Goal: Check status

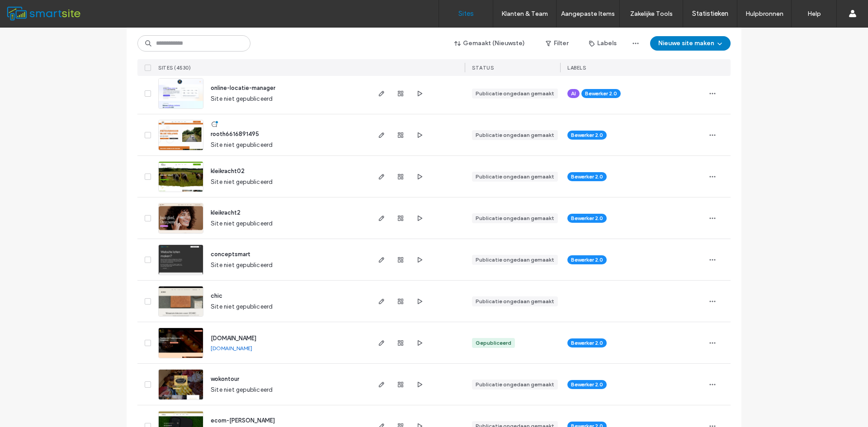
scroll to position [166, 0]
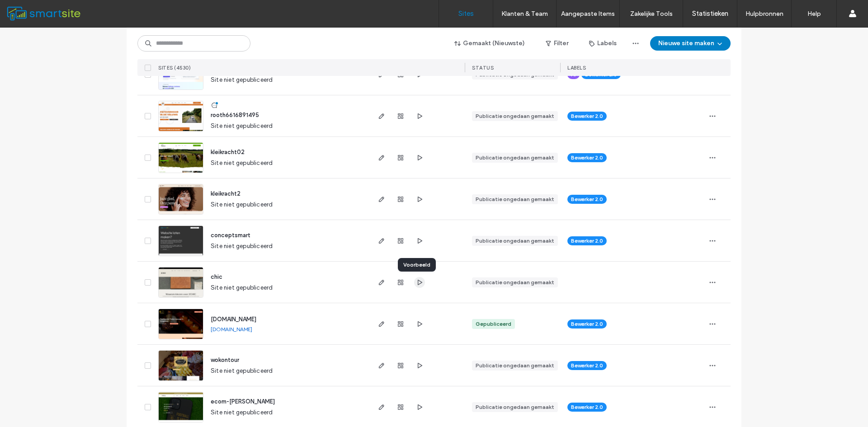
click at [417, 284] on use "button" at bounding box center [419, 281] width 5 height 5
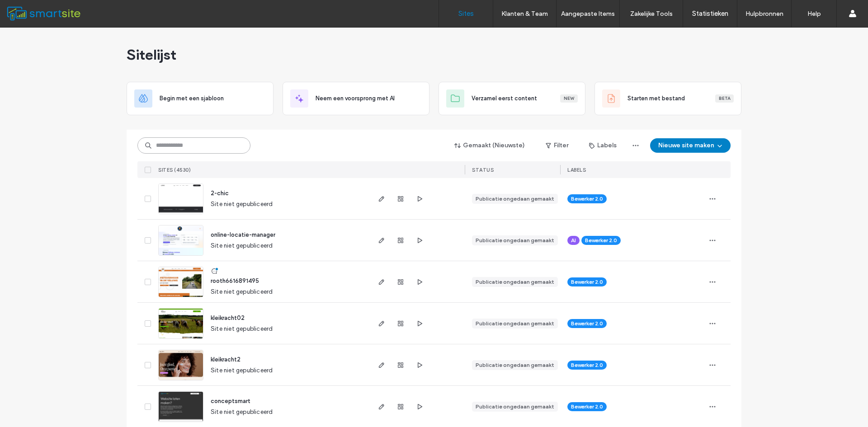
click at [204, 145] on input at bounding box center [193, 145] width 113 height 16
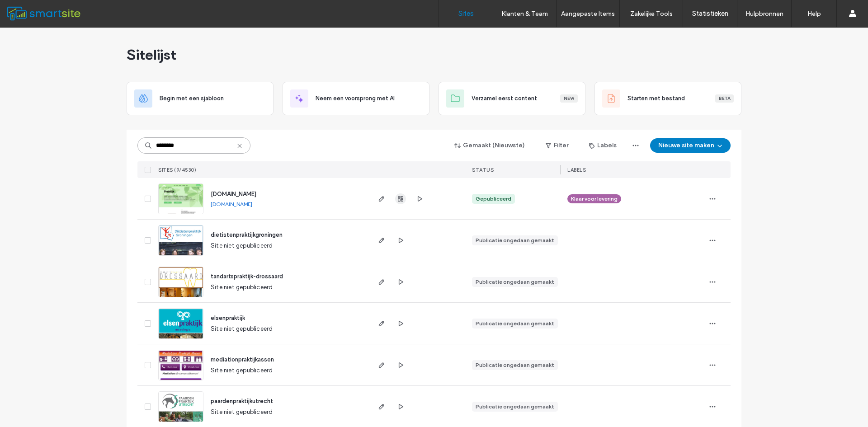
type input "********"
click at [394, 197] on div at bounding box center [400, 198] width 49 height 41
click at [398, 197] on use "button" at bounding box center [400, 198] width 5 height 5
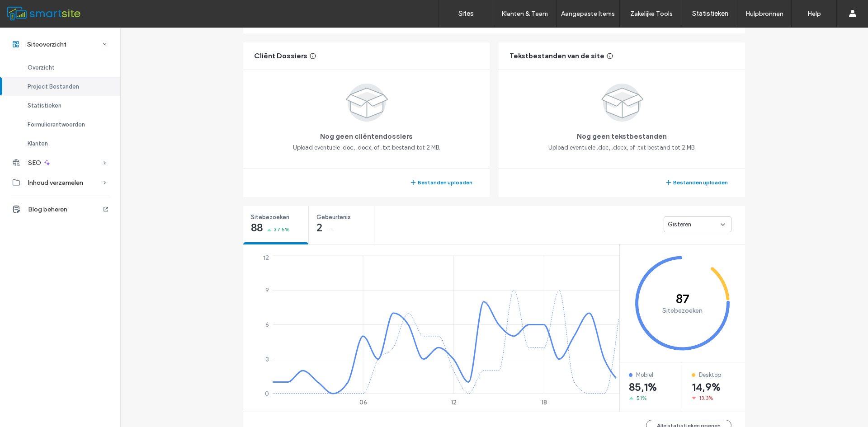
scroll to position [331, 0]
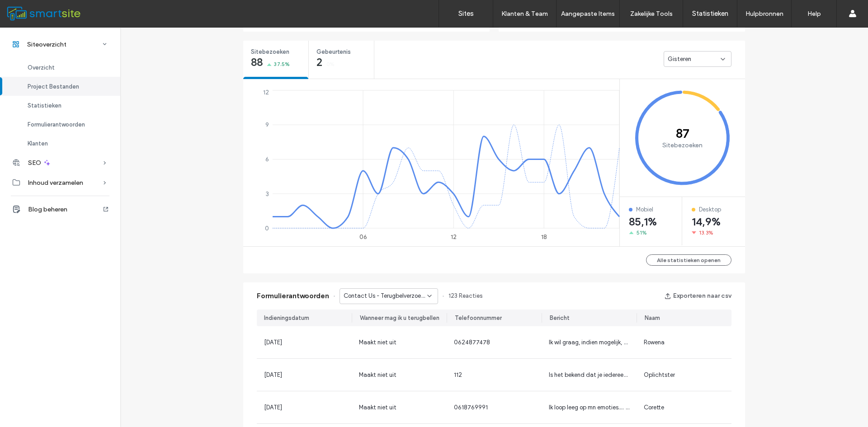
click at [394, 299] on span "Contact Us - Terugbelverzoek Pop-up" at bounding box center [385, 295] width 84 height 9
click at [389, 324] on span "Stuur mij een bericht - Contact pagina" at bounding box center [384, 328] width 87 height 9
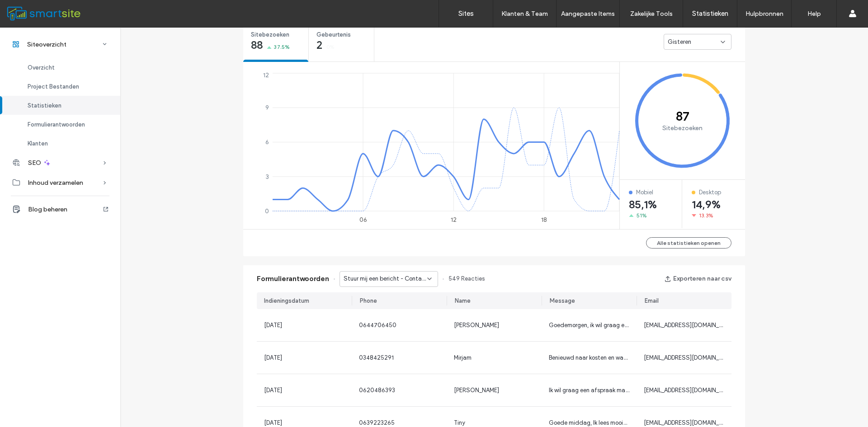
scroll to position [508, 0]
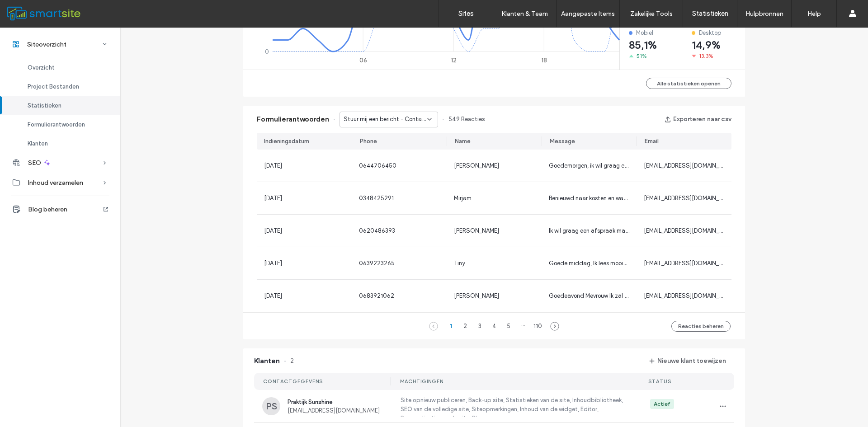
click at [402, 119] on span "Stuur mij een bericht - Contact pagina" at bounding box center [385, 119] width 84 height 9
click at [380, 183] on span "Teruggebeld worden of een vraag? - Koptekst/voettekst" at bounding box center [384, 182] width 87 height 9
click at [382, 115] on span "Teruggebeld worden of een vraag? - Koptekst/voettekst" at bounding box center [385, 119] width 84 height 9
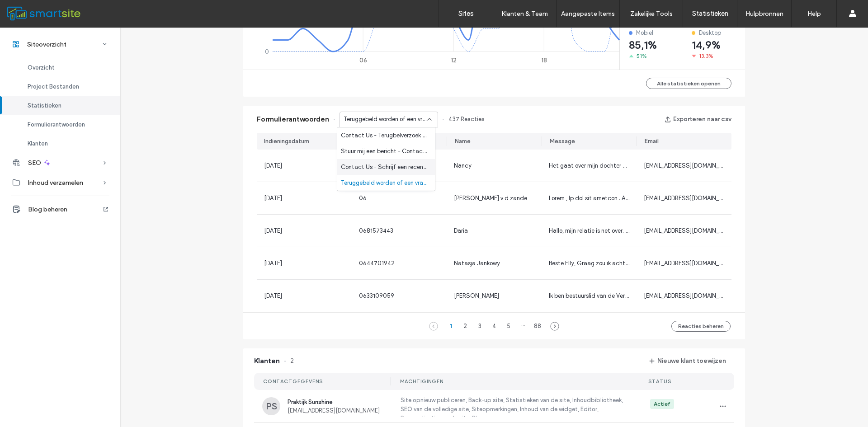
click at [373, 170] on span "Contact Us - Schrijf een recensie Pop-up" at bounding box center [384, 167] width 87 height 9
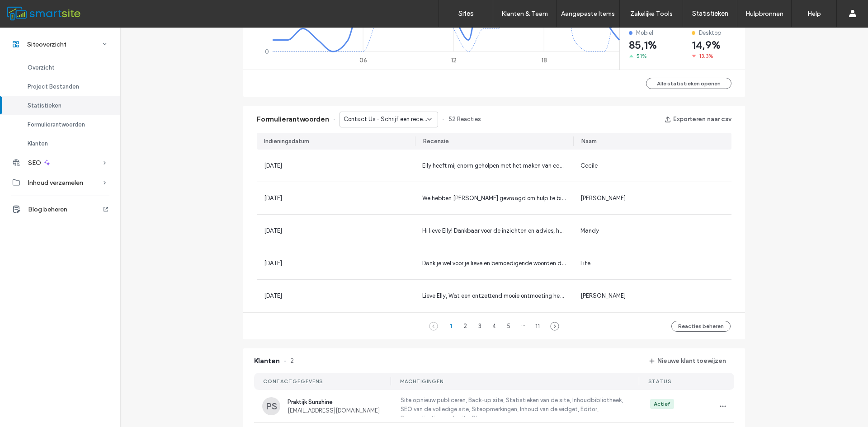
click at [366, 118] on span "Contact Us - Schrijf een recensie Pop-up" at bounding box center [385, 119] width 84 height 9
click at [359, 151] on span "Stuur mij een bericht - Contact pagina" at bounding box center [384, 151] width 87 height 9
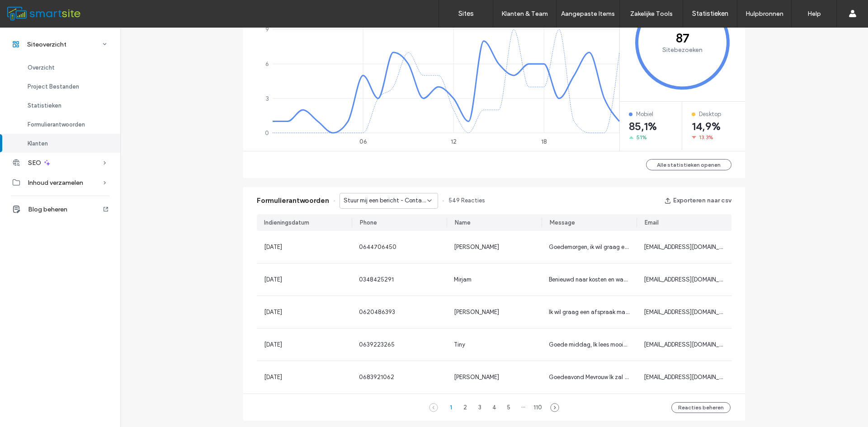
scroll to position [592, 0]
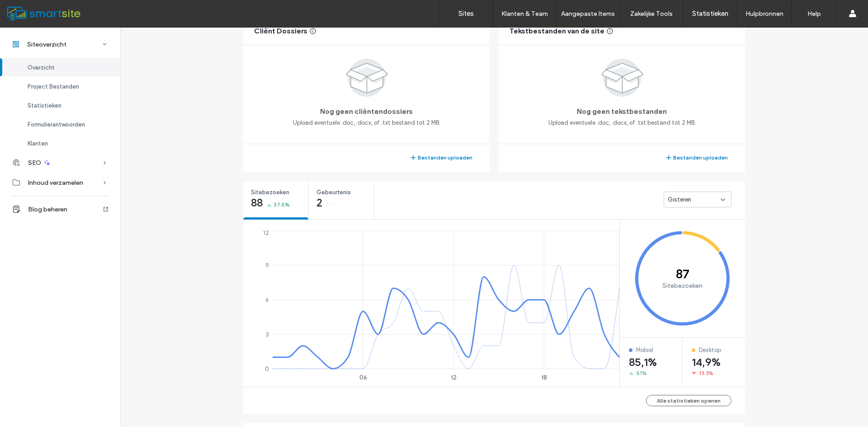
scroll to position [331, 0]
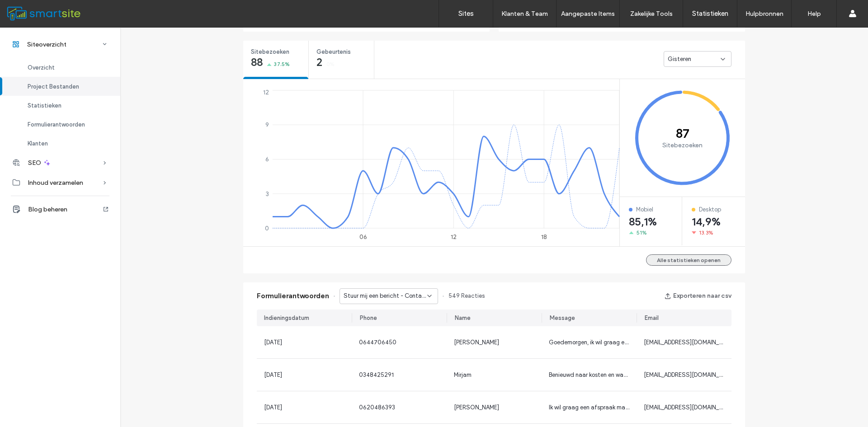
click at [662, 259] on button "Alle statistieken openen" at bounding box center [688, 259] width 85 height 11
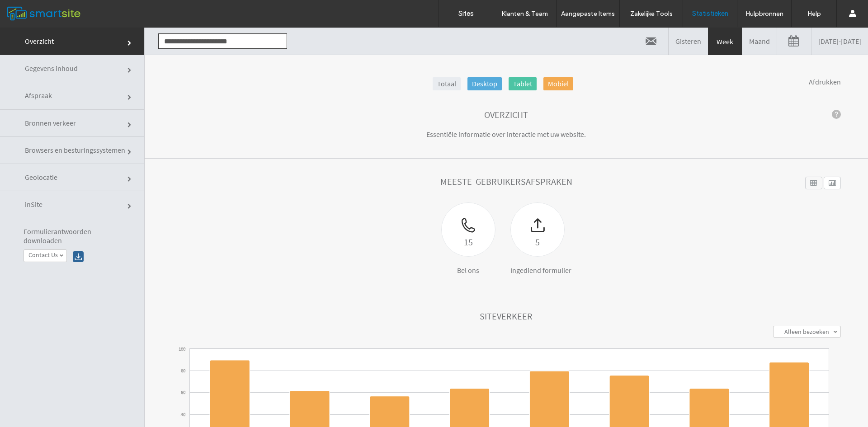
click at [777, 40] on link at bounding box center [794, 41] width 34 height 27
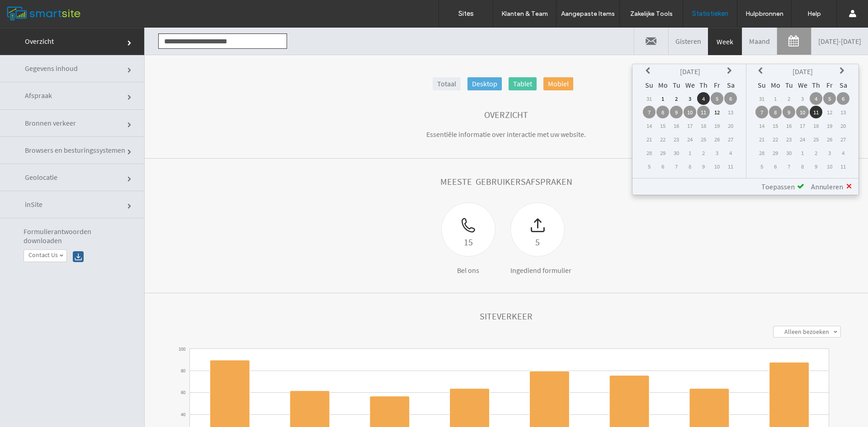
click at [651, 72] on icon at bounding box center [648, 70] width 7 height 7
click at [651, 71] on icon at bounding box center [648, 70] width 7 height 7
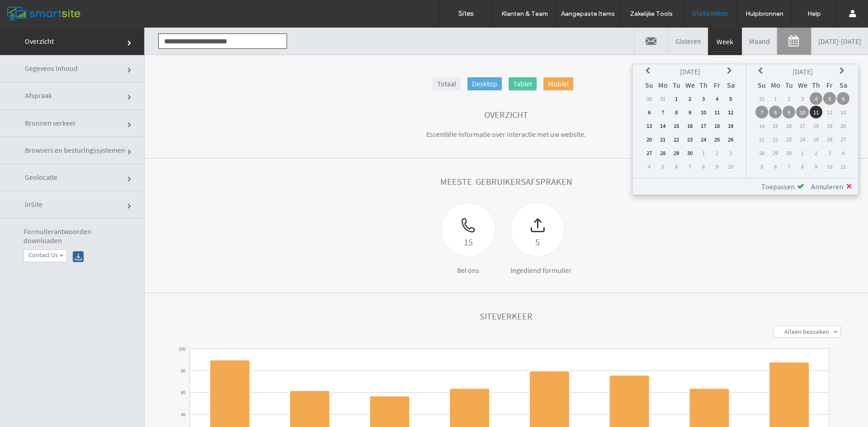
click at [651, 70] on icon at bounding box center [648, 70] width 7 height 7
click at [651, 68] on icon at bounding box center [648, 70] width 7 height 7
click at [650, 68] on icon at bounding box center [648, 70] width 7 height 7
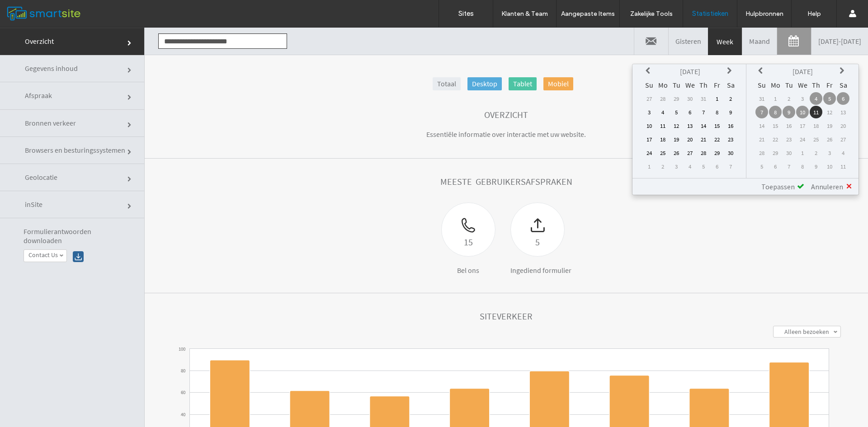
click at [650, 68] on icon at bounding box center [648, 70] width 7 height 7
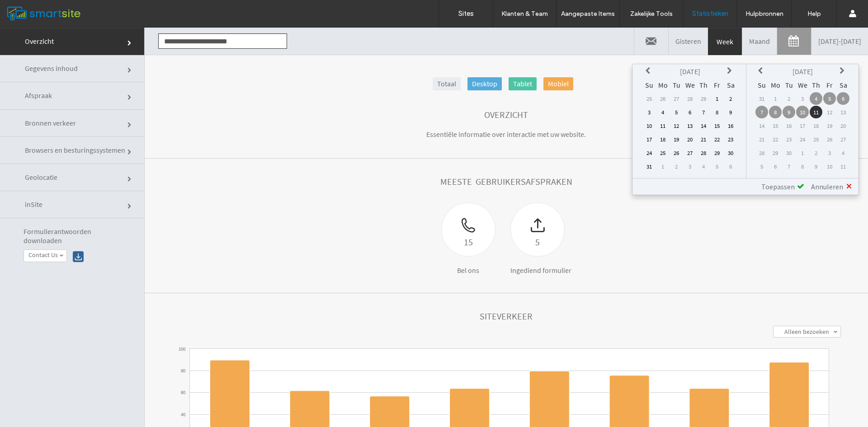
click at [650, 68] on icon at bounding box center [648, 70] width 7 height 7
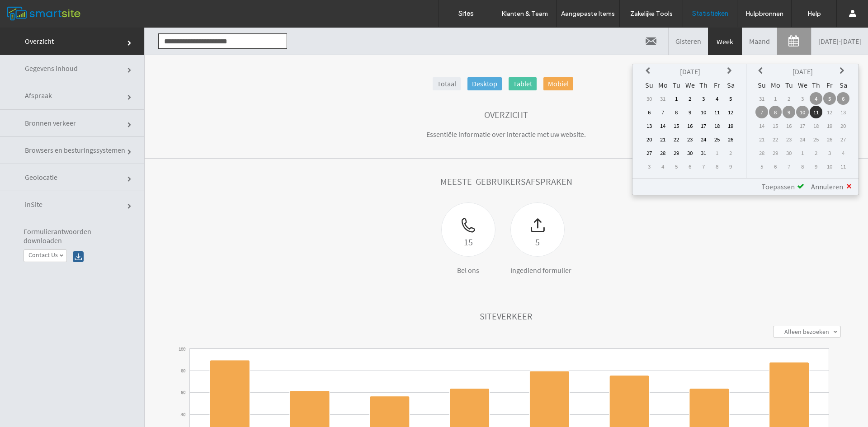
click at [650, 68] on icon at bounding box center [648, 70] width 7 height 7
click at [648, 70] on icon at bounding box center [648, 70] width 7 height 7
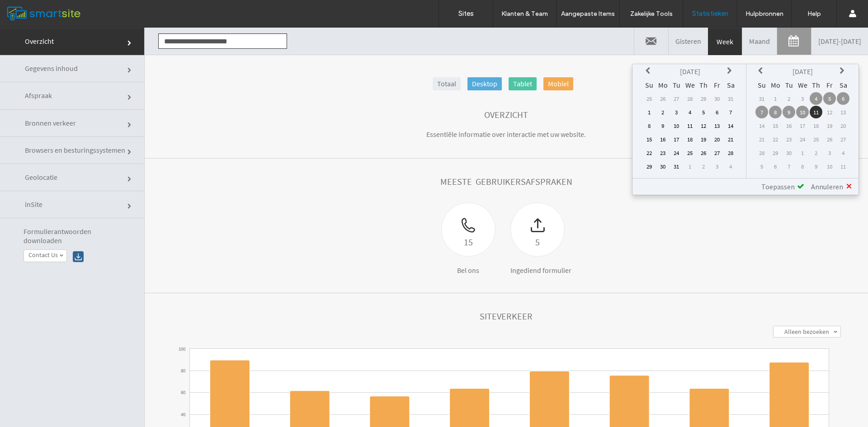
click at [648, 70] on icon at bounding box center [648, 70] width 7 height 7
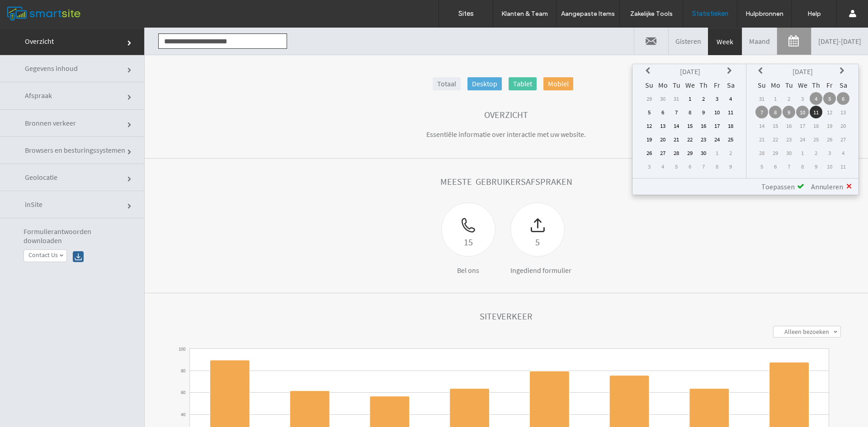
click at [647, 70] on icon at bounding box center [648, 70] width 7 height 7
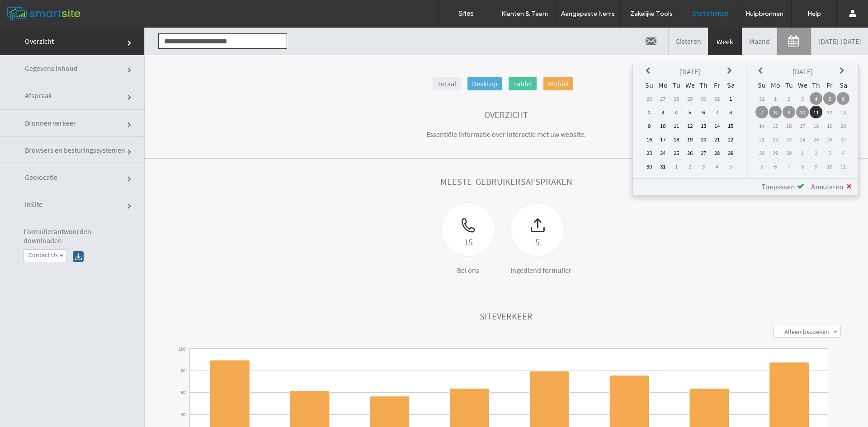
click at [647, 70] on icon at bounding box center [648, 70] width 7 height 7
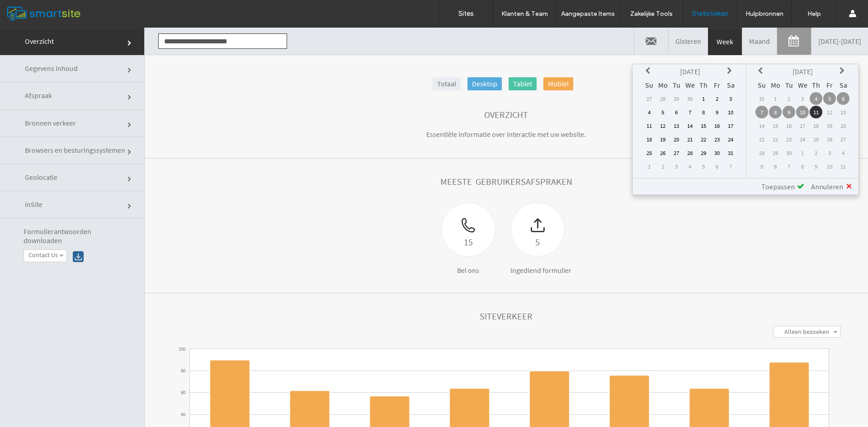
click at [647, 70] on icon at bounding box center [648, 70] width 7 height 7
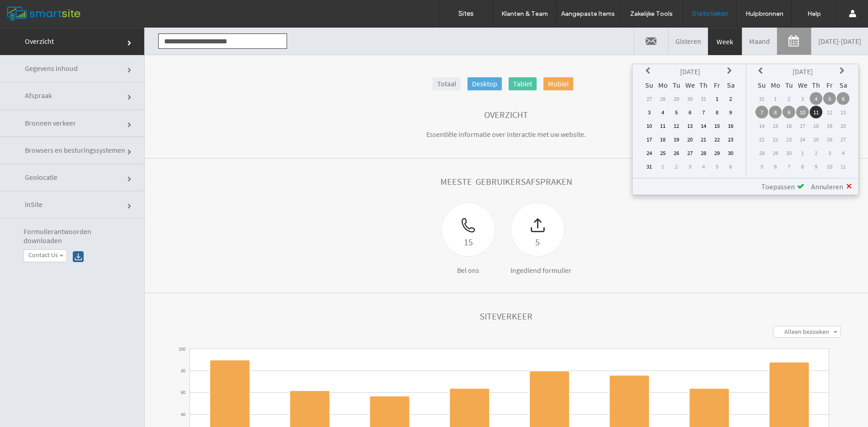
click at [647, 70] on icon at bounding box center [648, 70] width 7 height 7
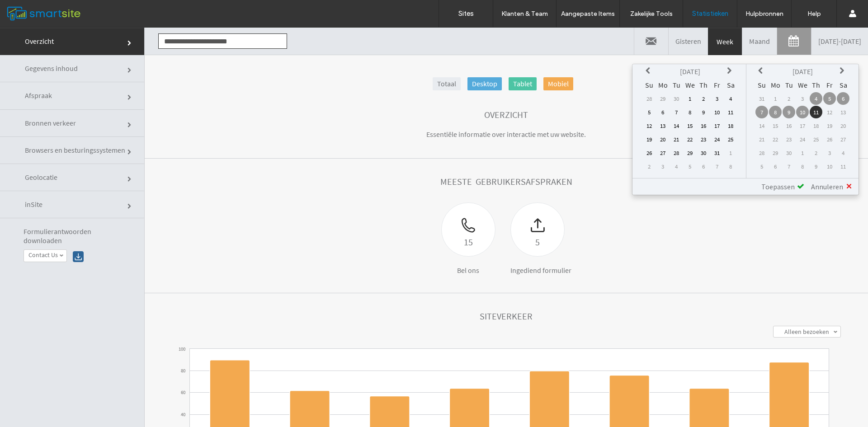
click at [647, 70] on icon at bounding box center [648, 70] width 7 height 7
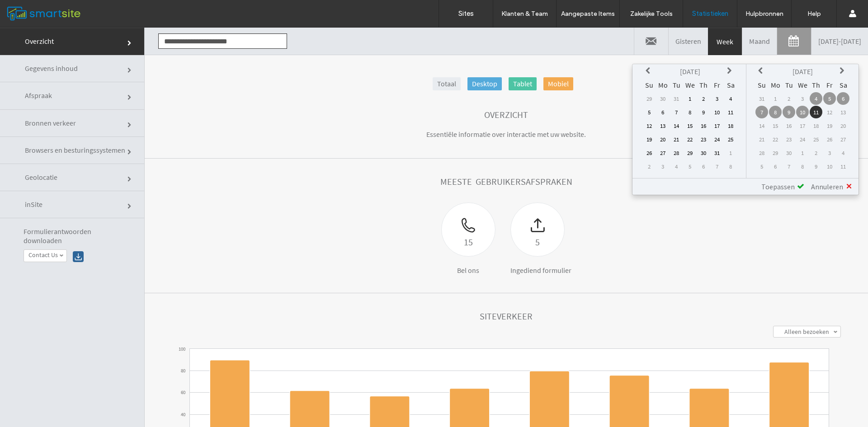
click at [647, 70] on icon at bounding box center [648, 70] width 7 height 7
click at [704, 155] on td "28" at bounding box center [703, 152] width 13 height 13
click at [780, 190] on span "Toepassen" at bounding box center [777, 186] width 33 height 9
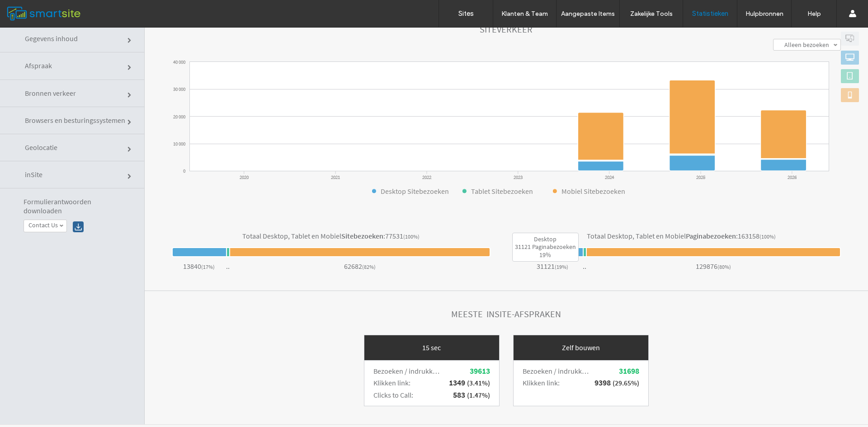
scroll to position [46, 0]
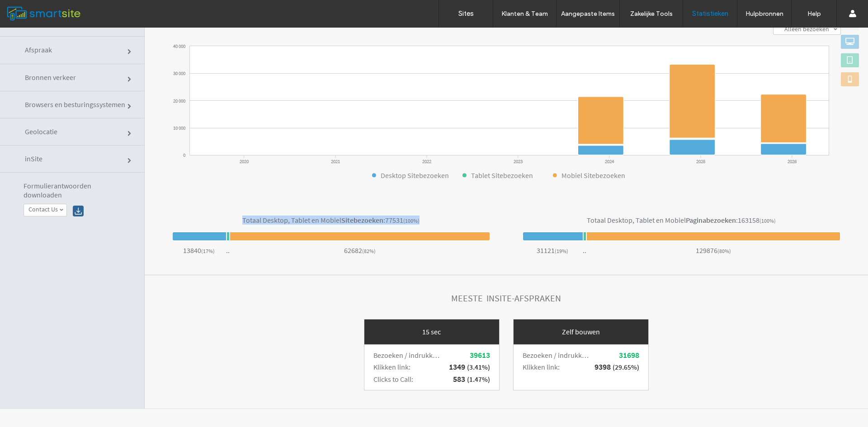
drag, startPoint x: 424, startPoint y: 219, endPoint x: 181, endPoint y: 221, distance: 243.1
click at [181, 221] on div "Totaal Desktop, Tablet en Mobiel Sitebezoeken : 77531 (100%)" at bounding box center [331, 220] width 319 height 9
drag, startPoint x: 319, startPoint y: 215, endPoint x: 489, endPoint y: 217, distance: 170.8
click at [489, 217] on div "Totaal Desktop, Tablet en Mobiel Sitebezoeken : 77531 (100%) 13840 ( 17% ) .. 6…" at bounding box center [339, 236] width 334 height 41
drag, startPoint x: 465, startPoint y: 212, endPoint x: 200, endPoint y: 206, distance: 265.3
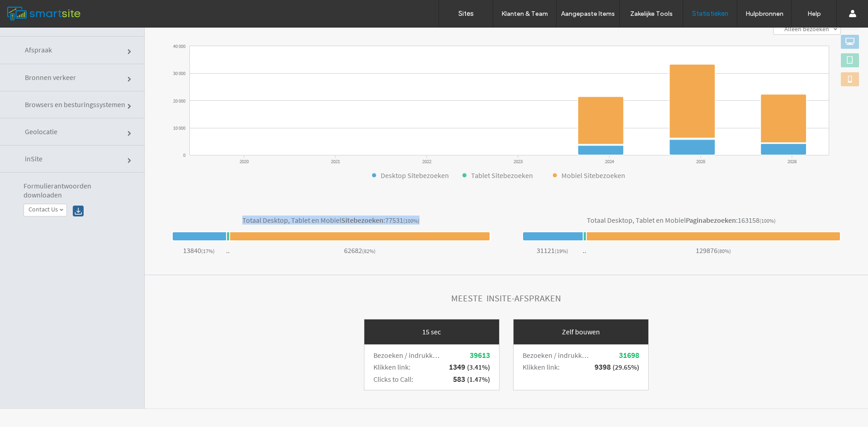
click at [200, 206] on section "Totaal Desktop, Tablet en Mobiel Sitebezoeken : 77531 (100%) 13840 ( 17% ) .. 6…" at bounding box center [506, 236] width 723 height 78
copy div "Totaal Desktop, Tablet en Mobiel Sitebezoeken : 77531 (100%)"
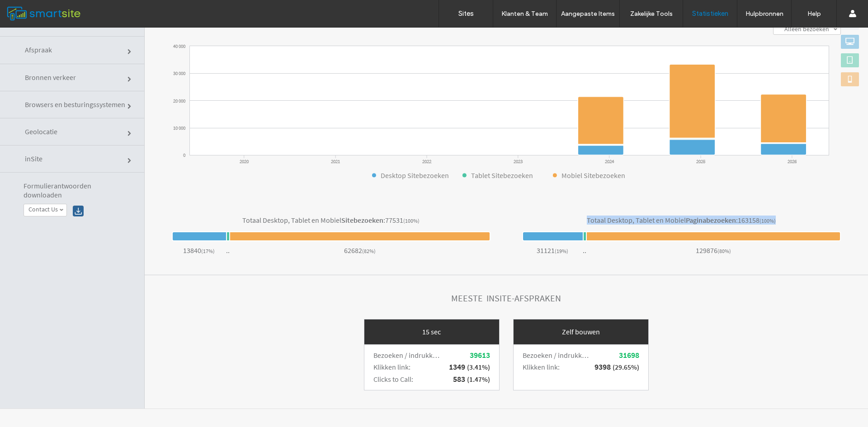
drag, startPoint x: 799, startPoint y: 219, endPoint x: 545, endPoint y: 204, distance: 254.8
click at [545, 204] on section "Totaal Desktop, Tablet en Mobiel Sitebezoeken : 77531 (100%) 13840 ( 17% ) .. 6…" at bounding box center [506, 236] width 723 height 78
copy div "Totaal Desktop, Tablet en Mobiel Paginabezoeken : 163158 (100%)"
